Goal: Transaction & Acquisition: Purchase product/service

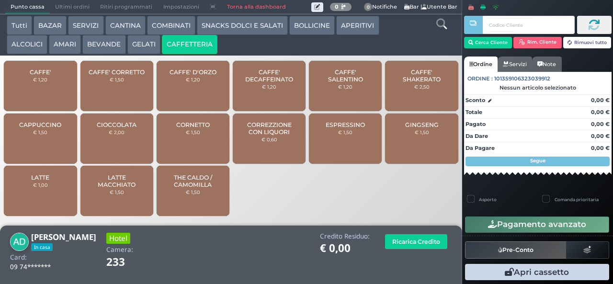
click at [48, 76] on span "CAFFE'" at bounding box center [41, 71] width 22 height 7
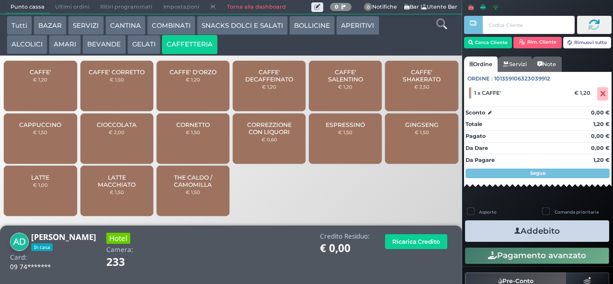
click at [527, 232] on button "Addebito" at bounding box center [537, 231] width 144 height 22
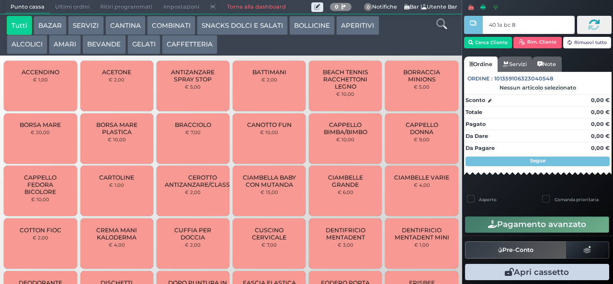
type input "40 1a bc 8b"
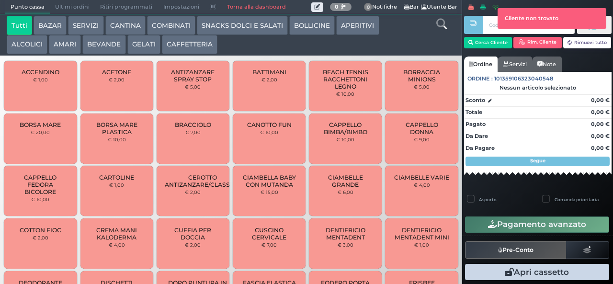
click at [186, 43] on button "CAFFETTERIA" at bounding box center [190, 44] width 56 height 19
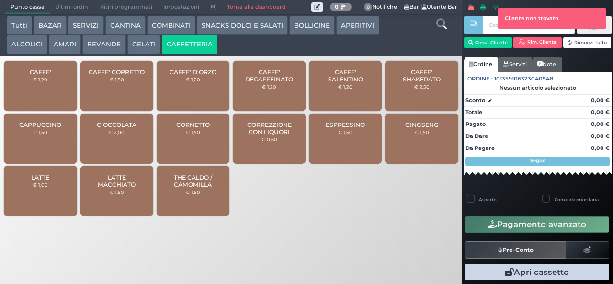
click at [50, 144] on div "CAPPUCCINO € 1,50" at bounding box center [40, 138] width 73 height 50
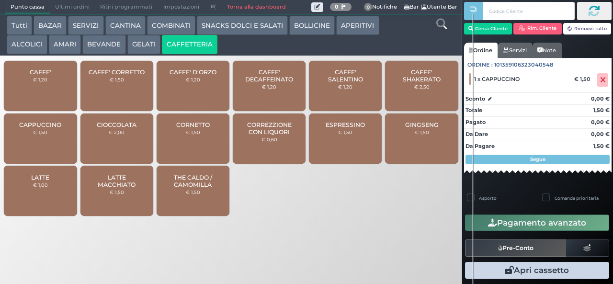
click at [513, 183] on nav "Cerca Cliente [GEOGRAPHIC_DATA]. Cliente Rimuovi tutto Ordine Servizi Note Ordi…" at bounding box center [538, 93] width 148 height 188
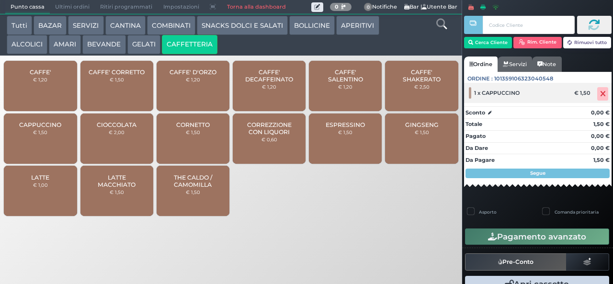
click at [600, 94] on icon at bounding box center [603, 94] width 6 height 0
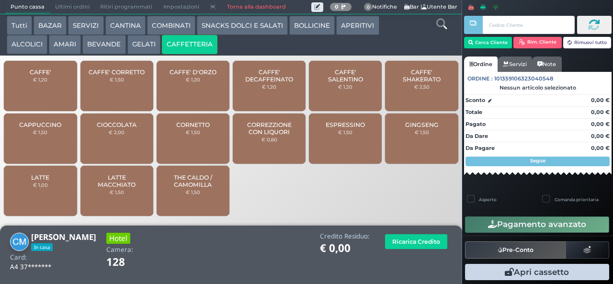
click at [46, 81] on div "CAFFE' € 1,20" at bounding box center [40, 86] width 73 height 50
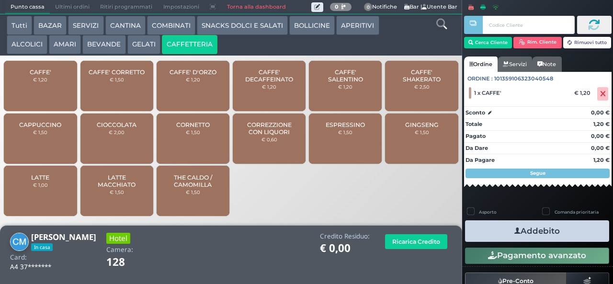
click at [48, 76] on span "CAFFE'" at bounding box center [41, 71] width 22 height 7
click at [533, 227] on button "Addebito" at bounding box center [537, 231] width 144 height 22
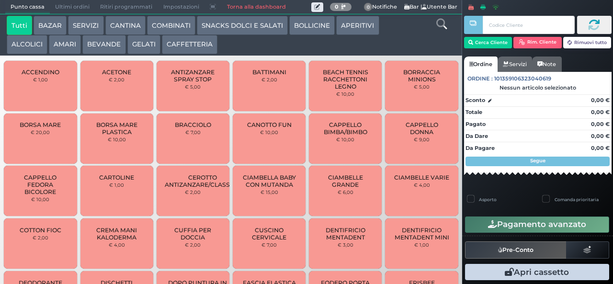
click at [200, 52] on button "CAFFETTERIA" at bounding box center [190, 44] width 56 height 19
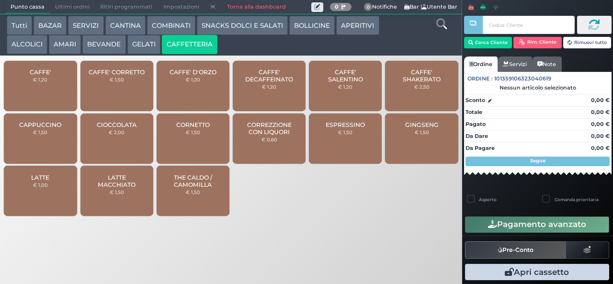
click at [55, 92] on div "CAFFE' € 1,20" at bounding box center [40, 86] width 73 height 50
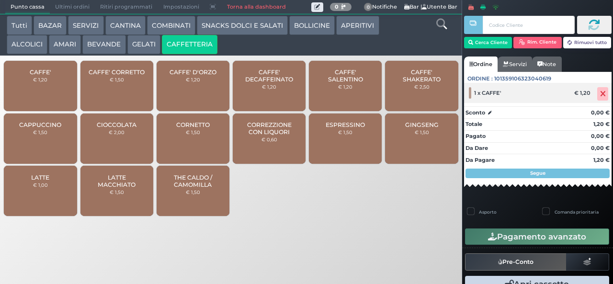
click at [600, 94] on icon at bounding box center [603, 94] width 6 height 0
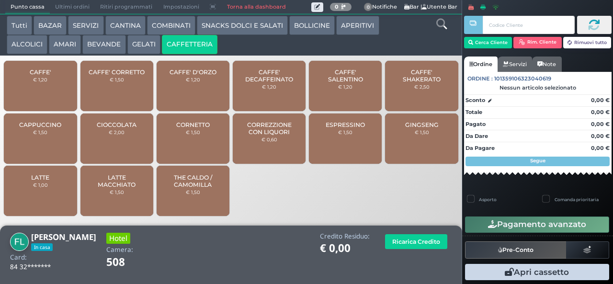
click at [50, 90] on div "CAFFE' € 1,20" at bounding box center [40, 86] width 73 height 50
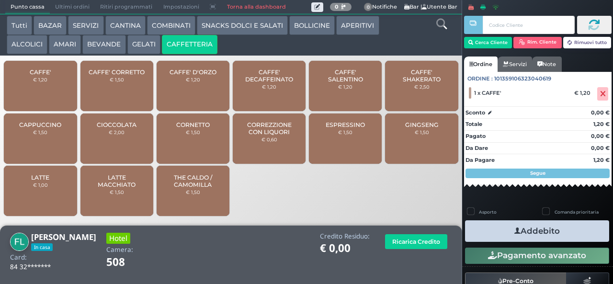
click at [514, 230] on icon "button" at bounding box center [517, 231] width 6 height 10
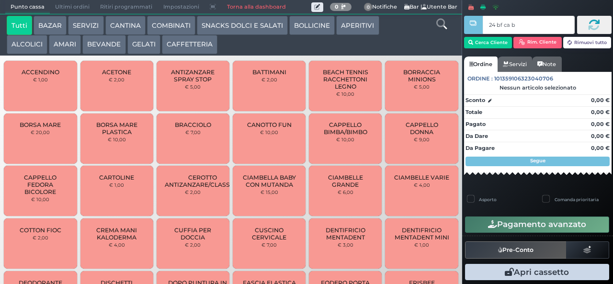
type input "24 bf ca b0"
